Goal: Task Accomplishment & Management: Complete application form

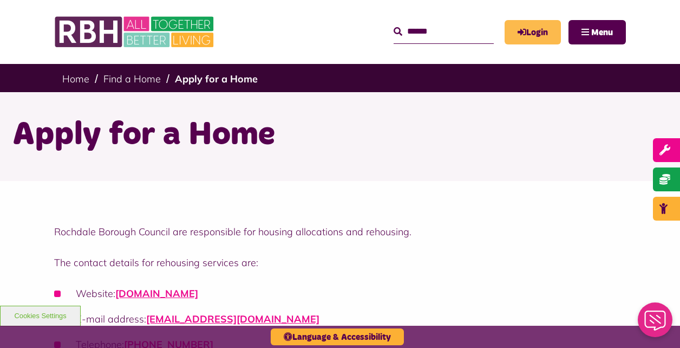
click at [538, 25] on link "Login" at bounding box center [533, 32] width 56 height 24
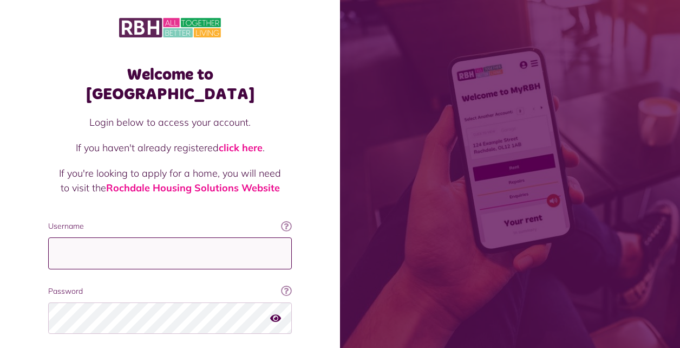
click at [187, 237] on input "Username" at bounding box center [170, 253] width 244 height 32
type input "**********"
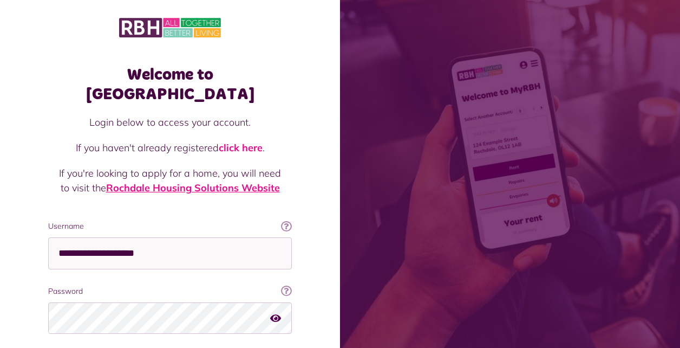
click at [207, 181] on link "Rochdale Housing Solutions Website" at bounding box center [193, 187] width 174 height 12
